Goal: Task Accomplishment & Management: Complete application form

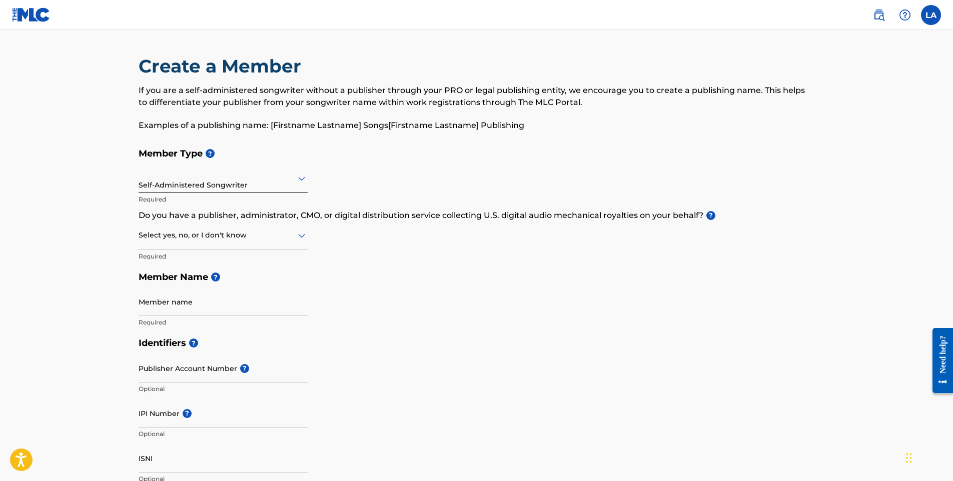
click at [350, 286] on h5 "Member Name ?" at bounding box center [477, 278] width 676 height 22
click at [197, 307] on input "Member name" at bounding box center [223, 302] width 169 height 29
click at [337, 294] on div "Member Type ? Self-Administered Songwriter Required Do you have a publisher, ad…" at bounding box center [477, 238] width 676 height 190
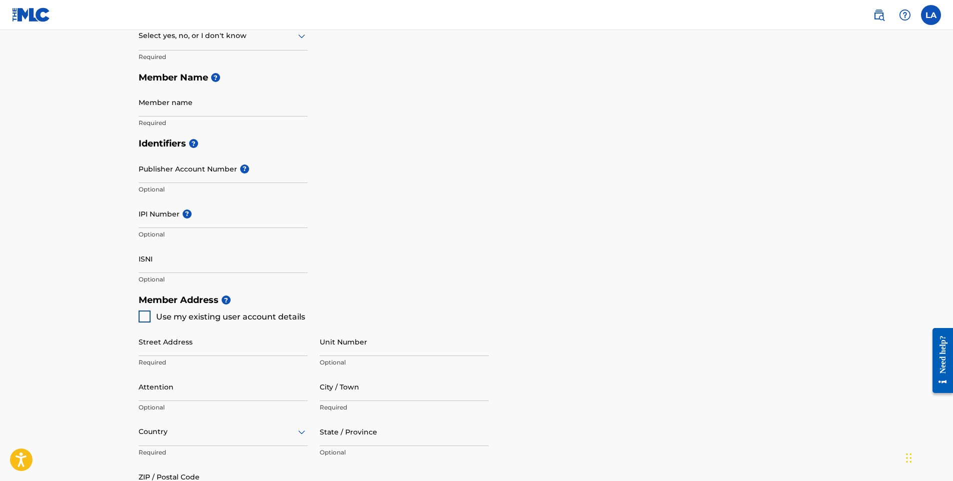
scroll to position [200, 0]
click at [154, 263] on input "ISNI" at bounding box center [223, 258] width 169 height 29
click at [415, 159] on div "Identifiers ? Publisher Account Number ? Optional IPI Number ? Optional ISNI Op…" at bounding box center [477, 211] width 676 height 157
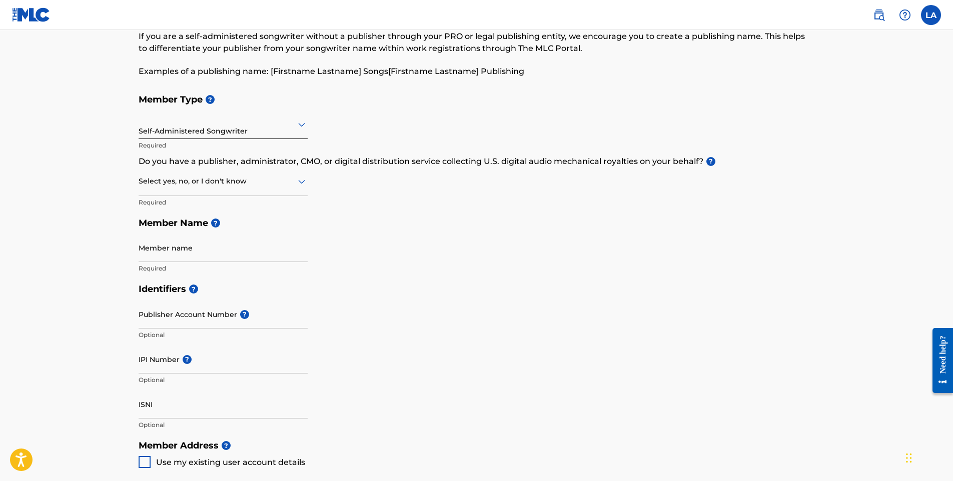
scroll to position [50, 0]
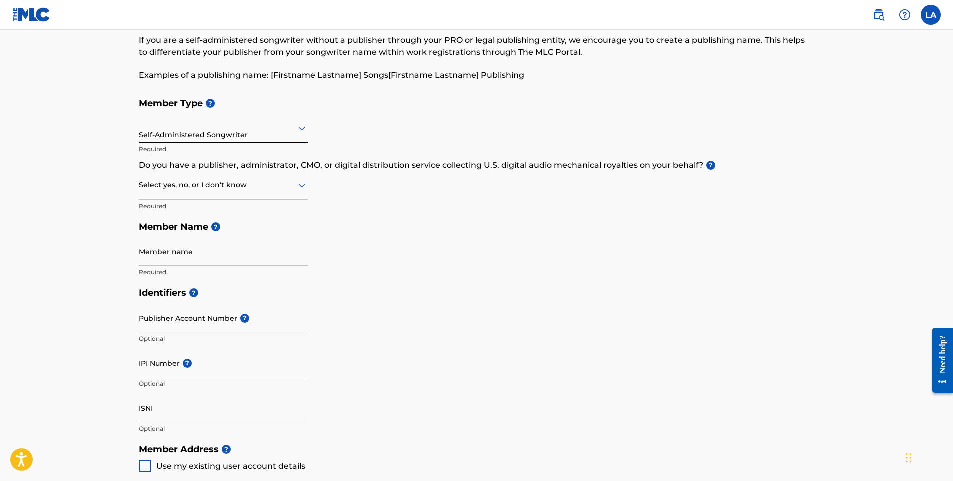
click at [44, 277] on main "Create a Member If you are a self-administered songwriter without a publisher t…" at bounding box center [476, 429] width 953 height 899
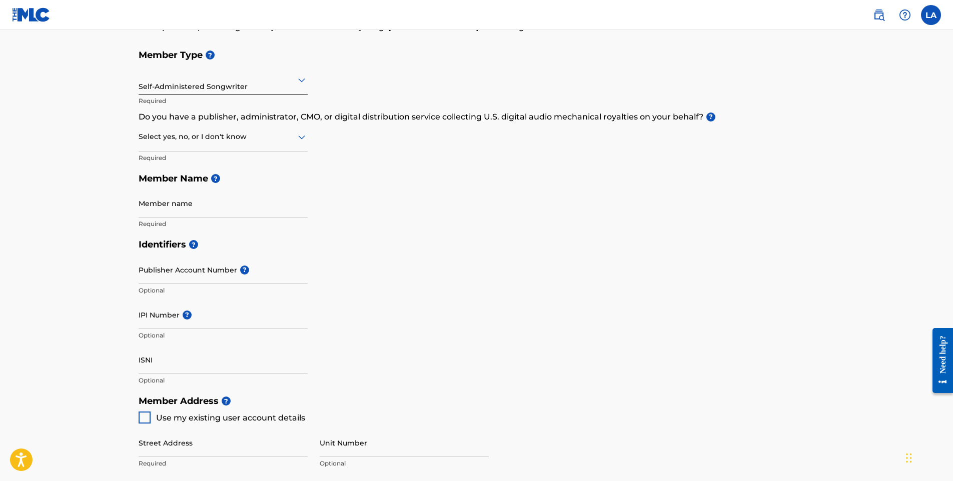
scroll to position [100, 0]
click at [298, 131] on icon at bounding box center [302, 136] width 12 height 12
click at [215, 184] on div "No" at bounding box center [223, 184] width 168 height 23
click at [287, 142] on div "No" at bounding box center [223, 135] width 169 height 25
click at [432, 179] on h5 "Member Name ?" at bounding box center [477, 178] width 676 height 22
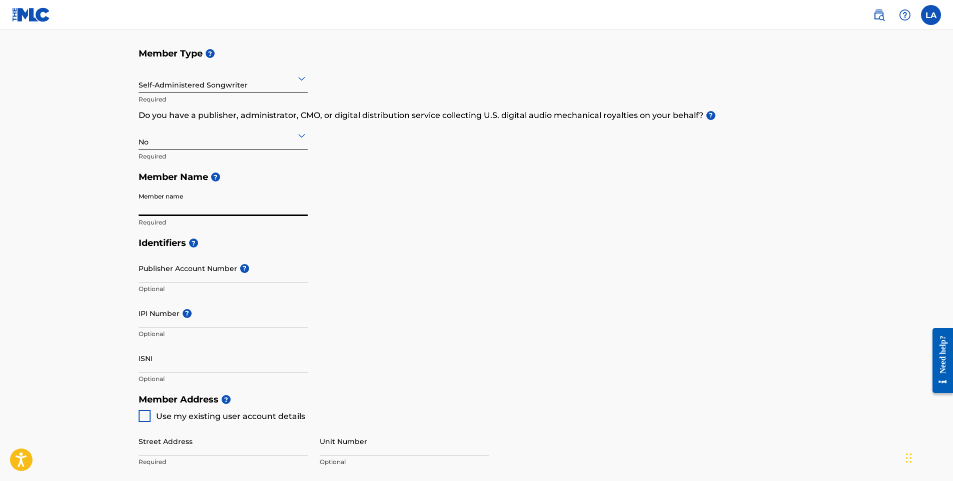
click at [209, 208] on input "Member name" at bounding box center [223, 202] width 169 height 29
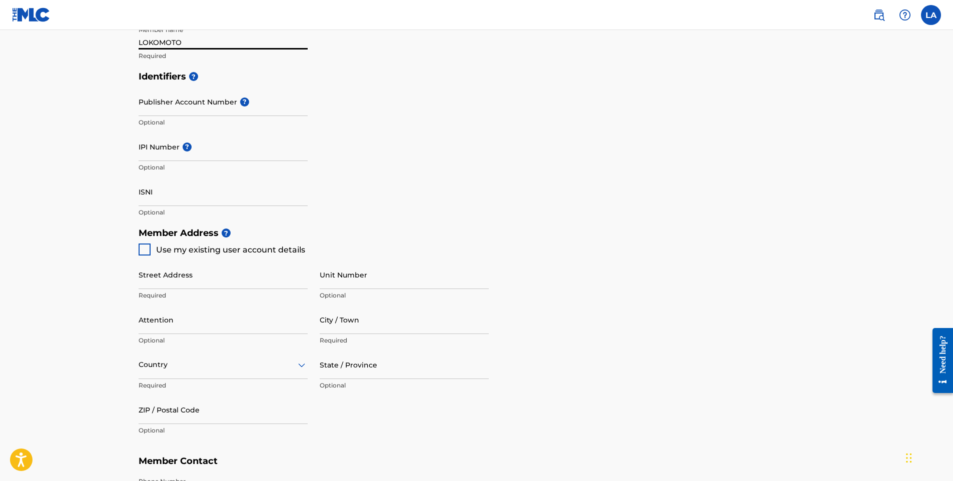
scroll to position [350, 0]
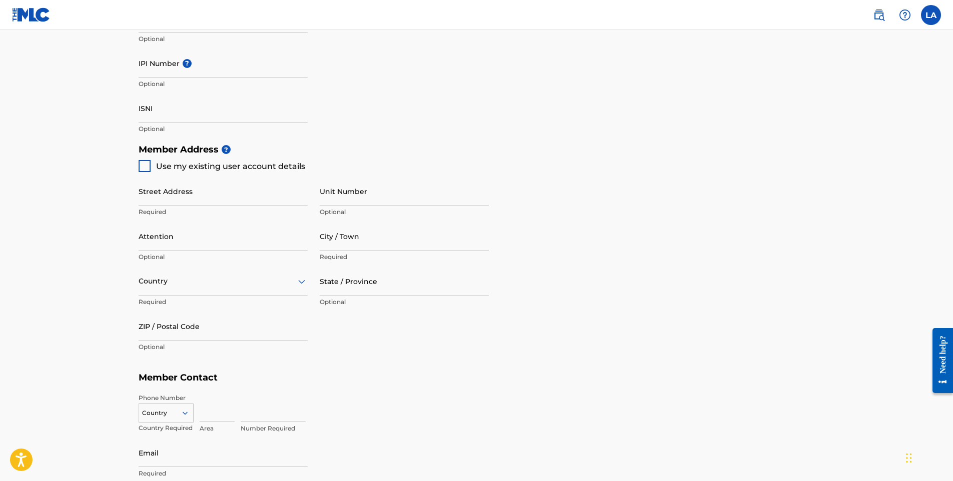
type input "LOKOMOTO"
click at [167, 201] on input "Street Address" at bounding box center [223, 191] width 169 height 29
type input "[GEOGRAPHIC_DATA]"
type input "Coachella"
type input "[GEOGRAPHIC_DATA]"
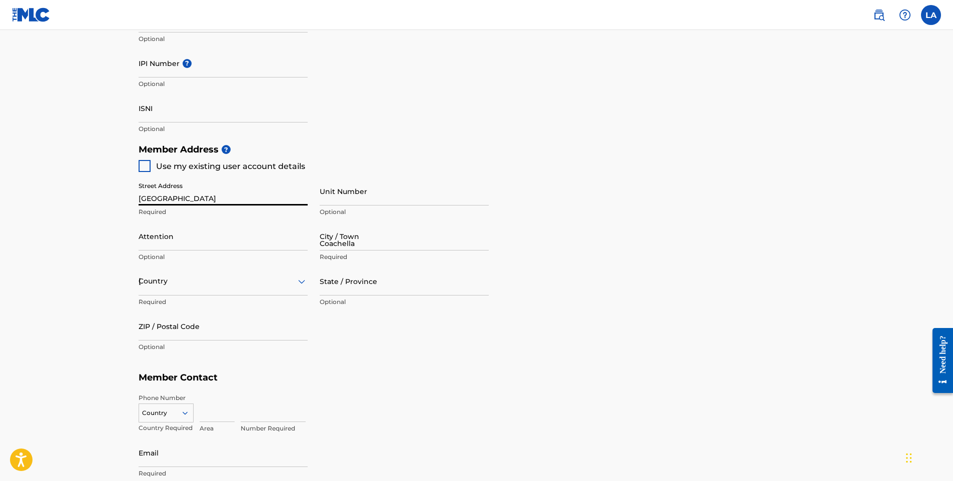
type input "CA"
type input "92236"
type input "1"
type input "760"
type input "4857118"
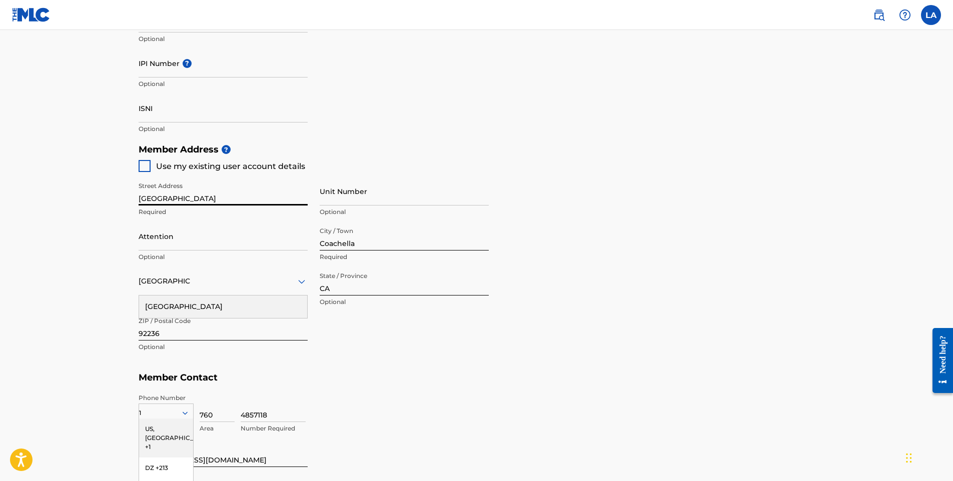
scroll to position [438, 0]
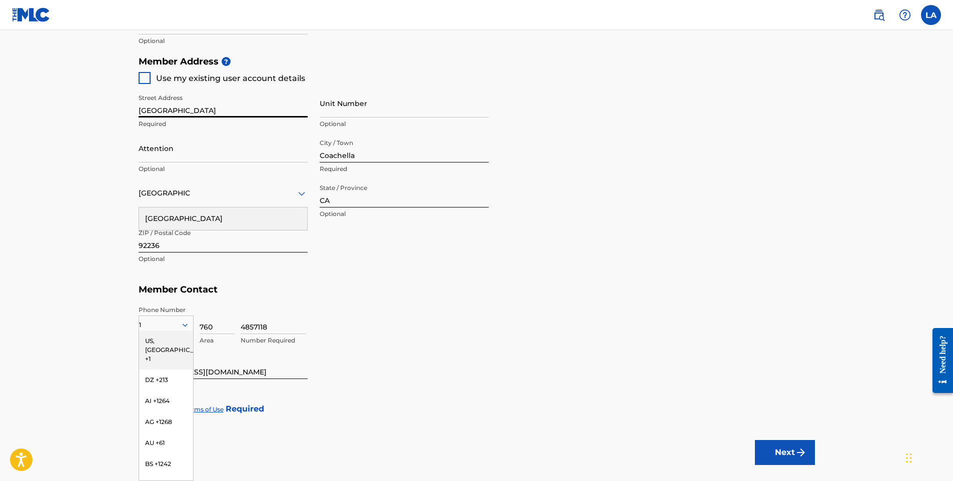
click at [34, 261] on main "Create a Member If you are a self-administered songwriter without a publisher t…" at bounding box center [476, 41] width 953 height 899
click at [168, 344] on div "US, [GEOGRAPHIC_DATA] +1" at bounding box center [166, 350] width 54 height 39
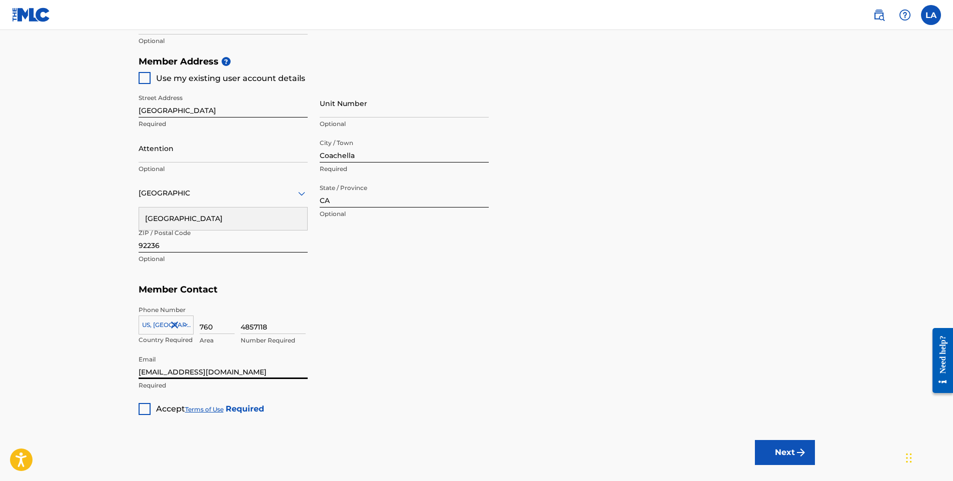
drag, startPoint x: 176, startPoint y: 374, endPoint x: 123, endPoint y: 374, distance: 53.5
click at [123, 374] on main "Create a Member If you are a self-administered songwriter without a publisher t…" at bounding box center [476, 41] width 953 height 899
type input "[EMAIL_ADDRESS][DOMAIN_NAME]"
click at [147, 411] on div at bounding box center [145, 409] width 12 height 12
click at [788, 449] on button "Next" at bounding box center [785, 452] width 60 height 25
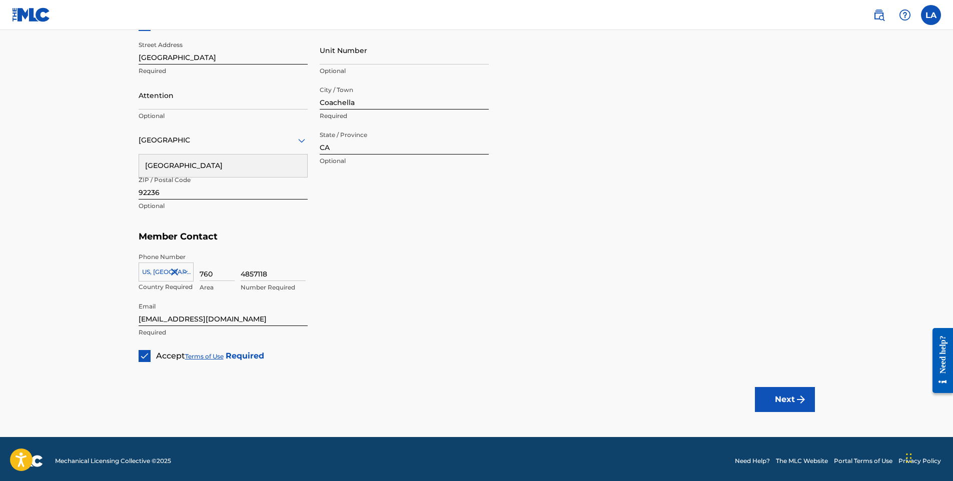
scroll to position [495, 0]
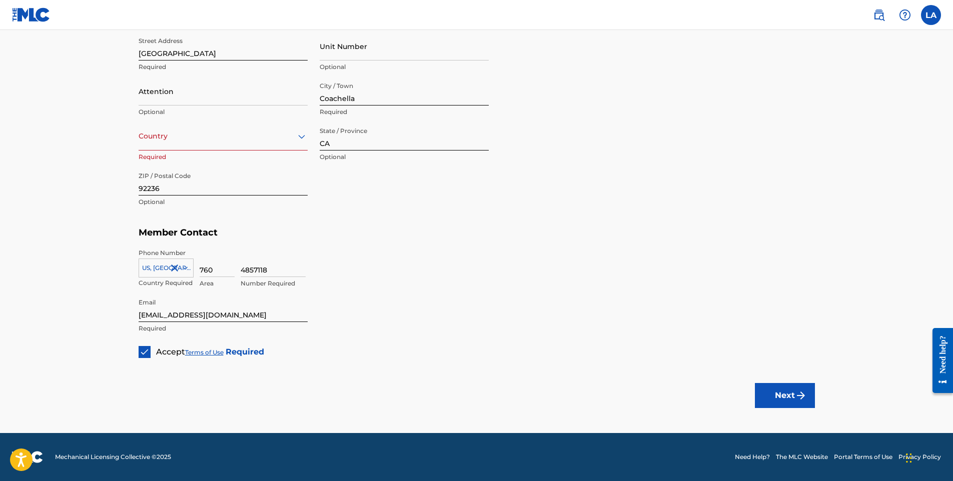
click at [787, 401] on button "Next" at bounding box center [785, 395] width 60 height 25
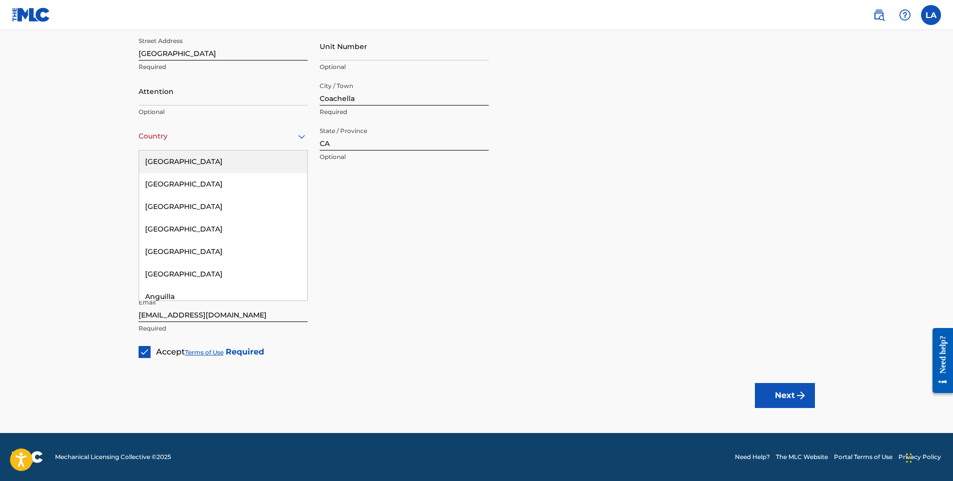
click at [303, 141] on icon at bounding box center [302, 137] width 12 height 12
click at [251, 155] on div "[GEOGRAPHIC_DATA]" at bounding box center [223, 162] width 168 height 23
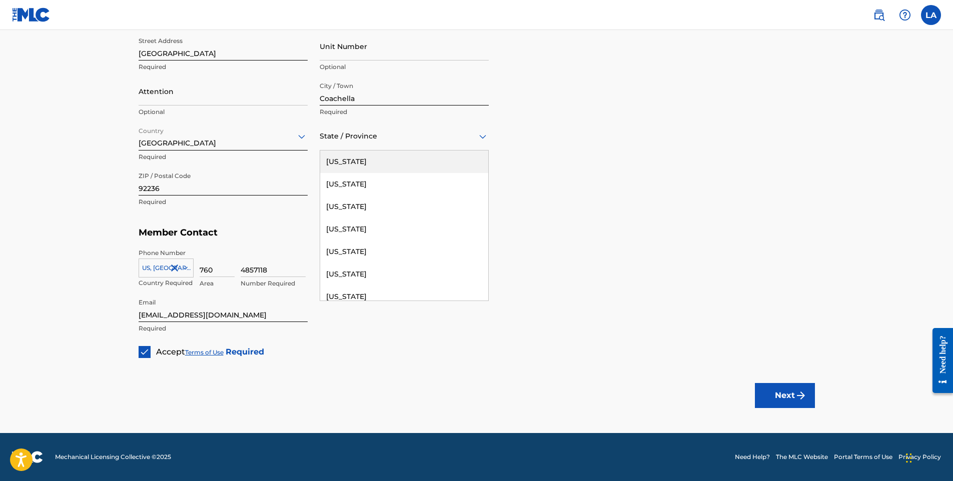
click at [408, 142] on div at bounding box center [404, 136] width 169 height 13
click at [371, 269] on div "[US_STATE]" at bounding box center [404, 274] width 168 height 23
click at [473, 240] on h5 "Member Contact" at bounding box center [477, 233] width 676 height 22
click at [785, 392] on button "Next" at bounding box center [785, 395] width 60 height 25
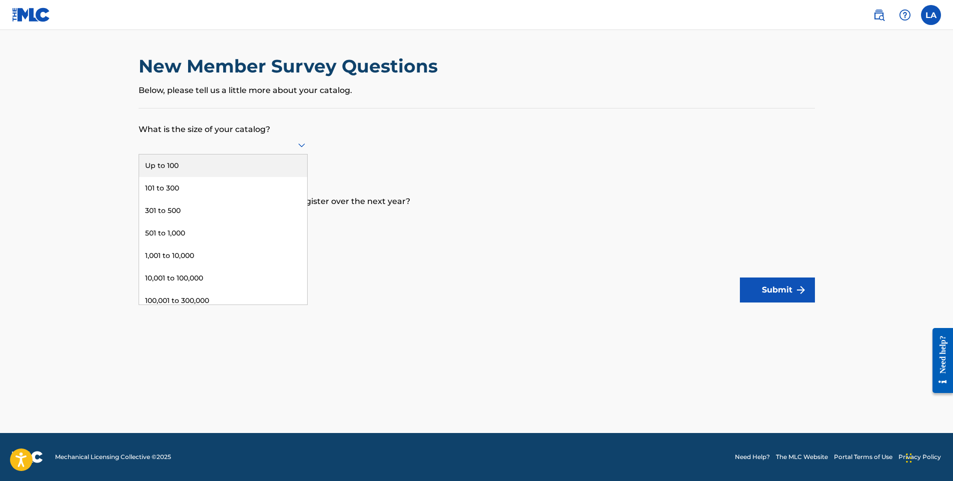
click at [285, 142] on div at bounding box center [223, 145] width 169 height 13
click at [273, 169] on div "Up to 100" at bounding box center [223, 166] width 168 height 23
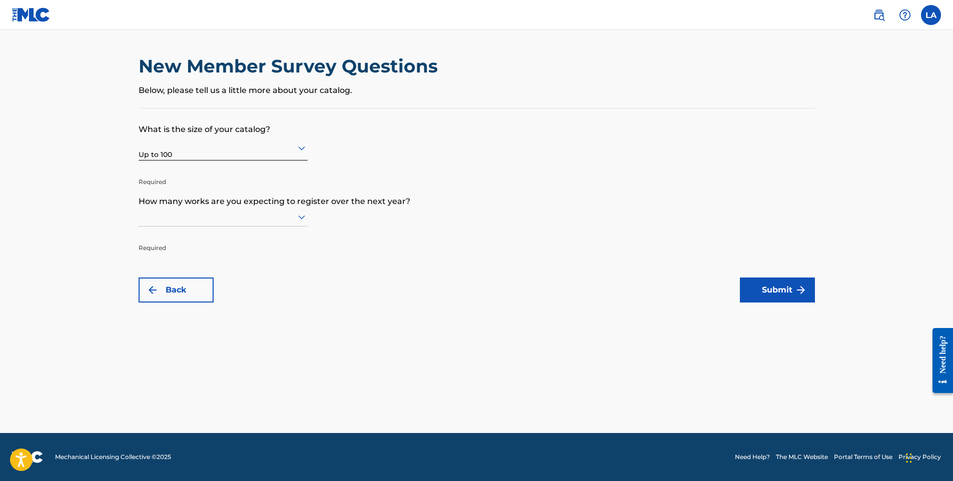
click at [301, 216] on icon at bounding box center [302, 217] width 12 height 12
click at [285, 231] on div "Up to 100" at bounding box center [223, 238] width 168 height 23
click at [759, 295] on button "Submit" at bounding box center [777, 290] width 75 height 25
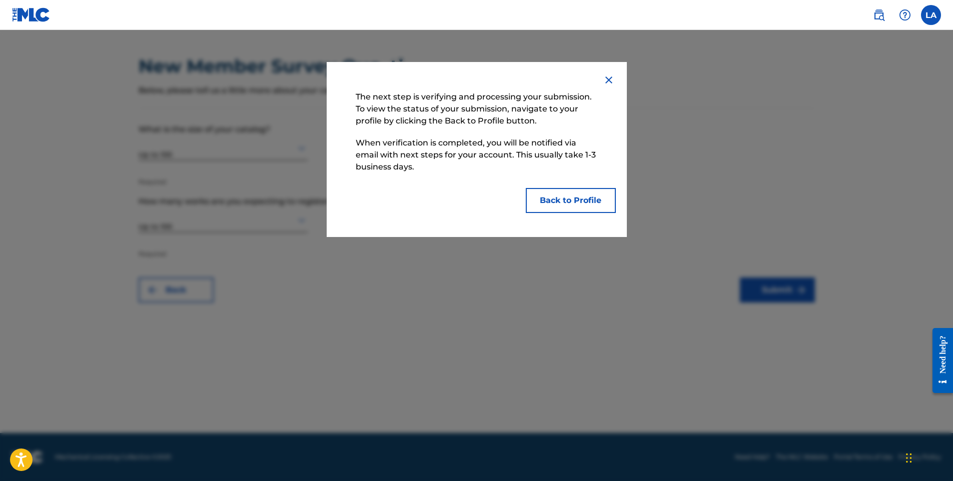
click at [559, 209] on button "Back to Profile" at bounding box center [571, 200] width 90 height 25
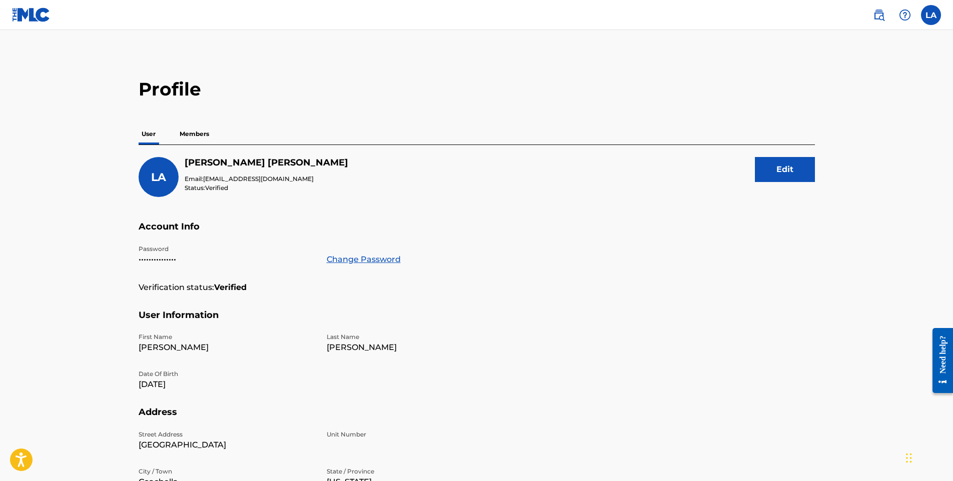
click at [198, 132] on p "Members" at bounding box center [195, 134] width 36 height 21
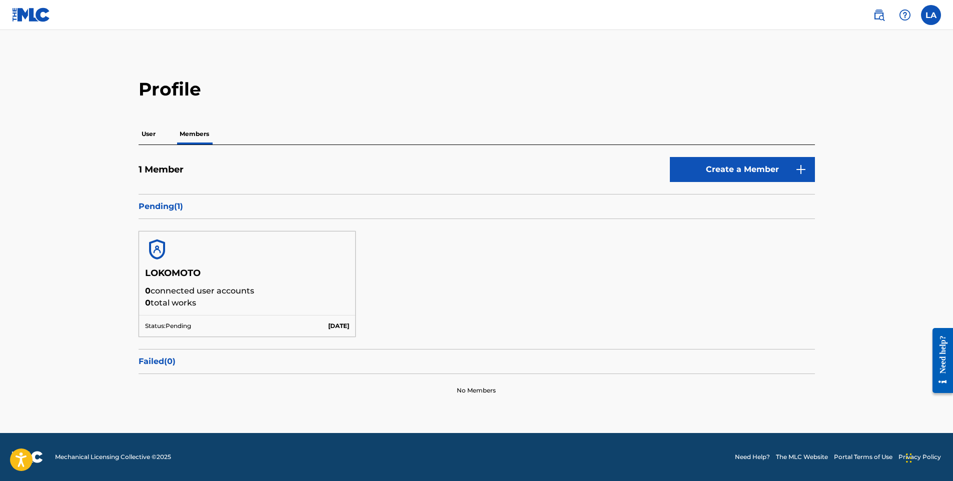
click at [154, 141] on p "User" at bounding box center [149, 134] width 20 height 21
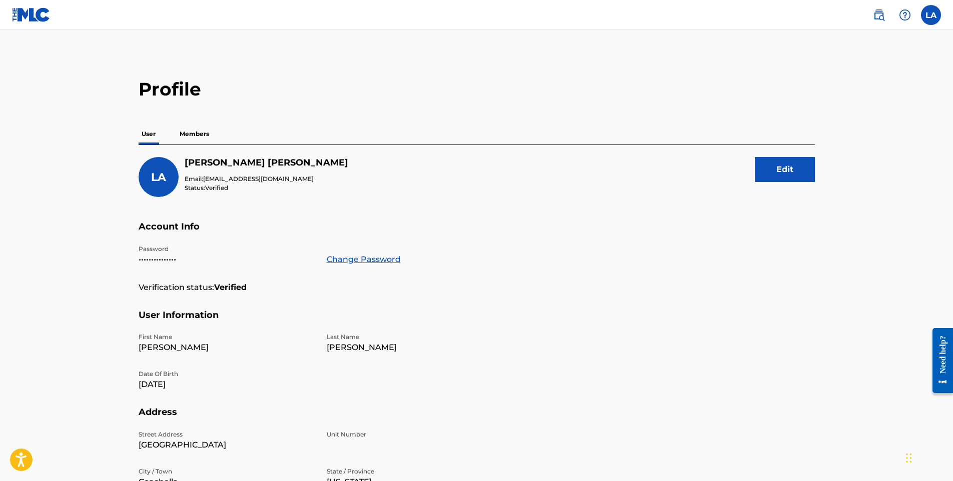
click at [207, 133] on p "Members" at bounding box center [195, 134] width 36 height 21
